Goal: Transaction & Acquisition: Purchase product/service

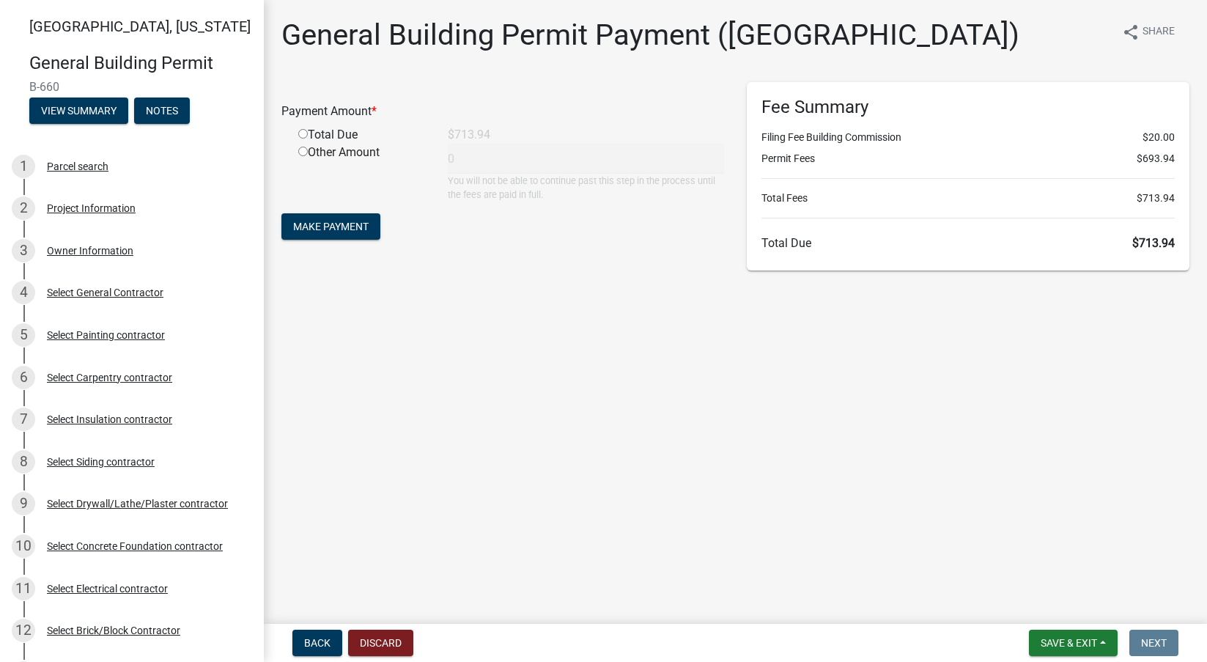
click at [300, 133] on input "radio" at bounding box center [303, 134] width 10 height 10
radio input "true"
type input "713.94"
click at [345, 228] on span "Make Payment" at bounding box center [330, 227] width 75 height 12
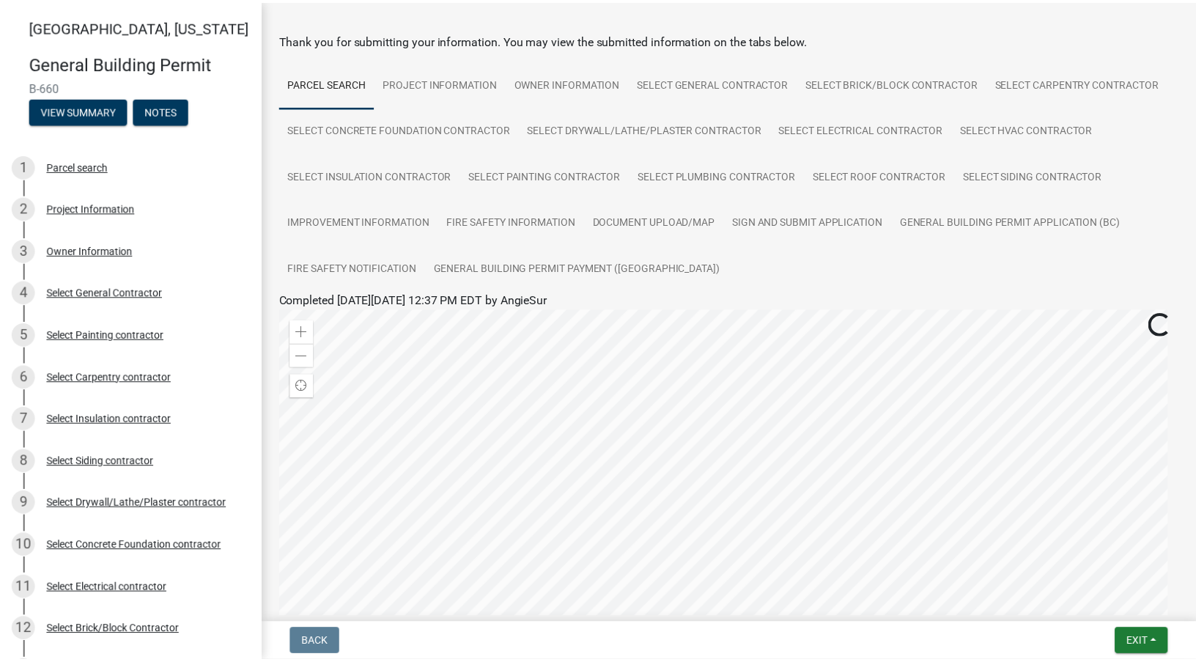
scroll to position [267, 0]
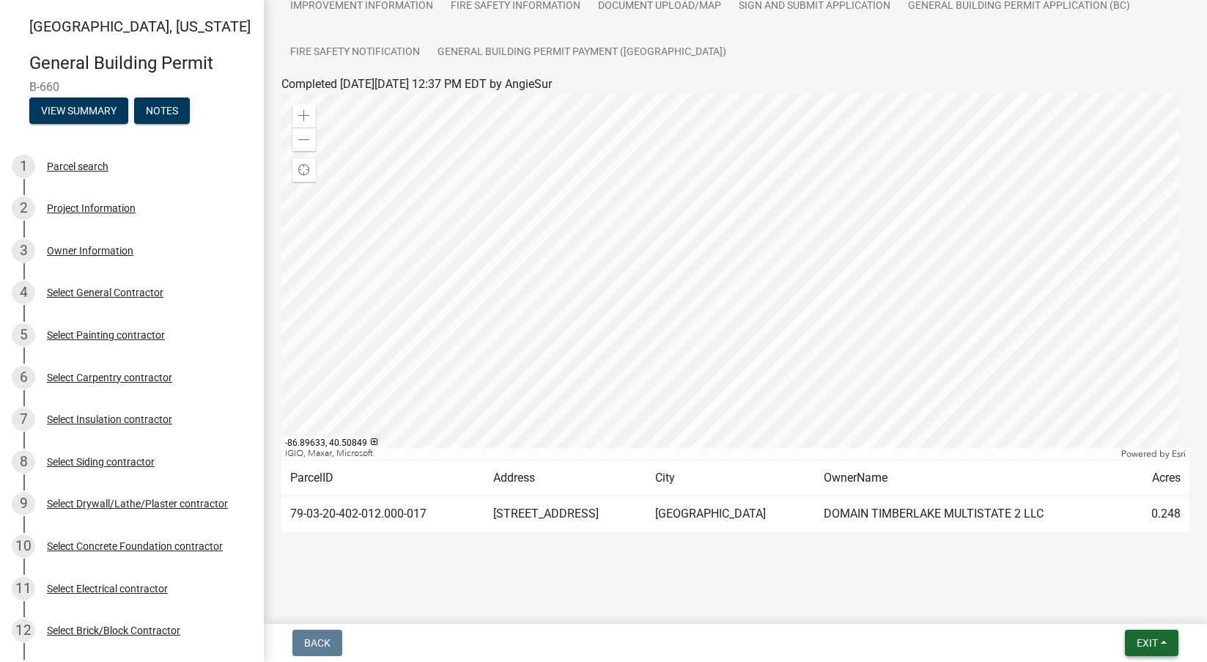
click at [1156, 645] on span "Exit" at bounding box center [1147, 643] width 21 height 12
click at [1110, 600] on button "Save & Exit" at bounding box center [1119, 604] width 117 height 35
